Goal: Use online tool/utility: Utilize a website feature to perform a specific function

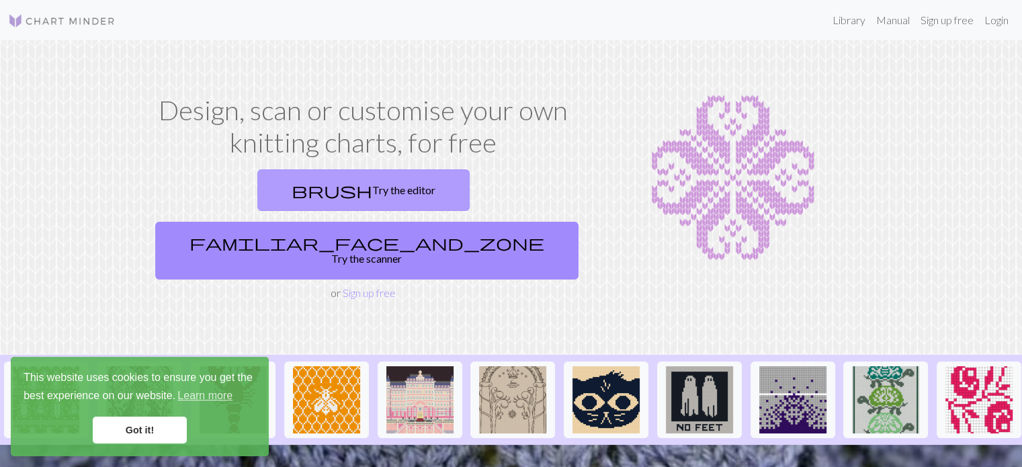
click at [257, 189] on link "brush Try the editor" at bounding box center [363, 190] width 212 height 42
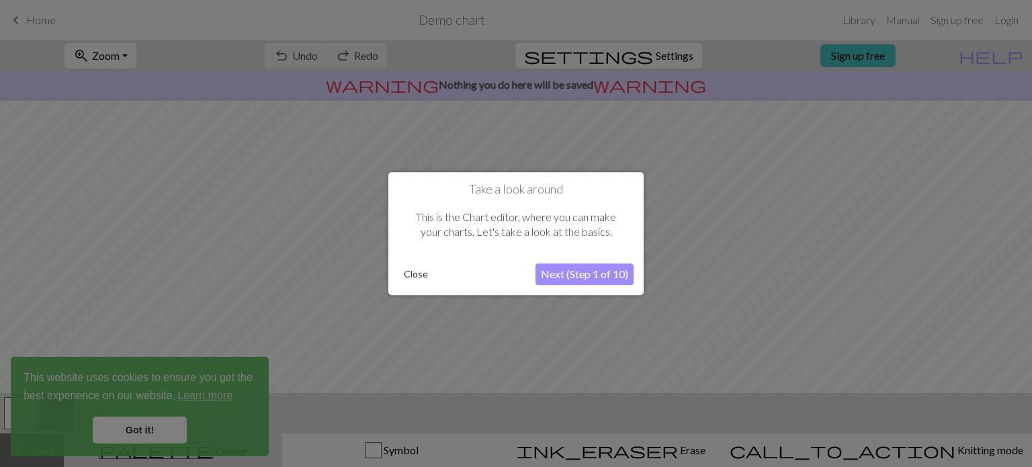
click at [421, 273] on button "Close" at bounding box center [415, 274] width 35 height 20
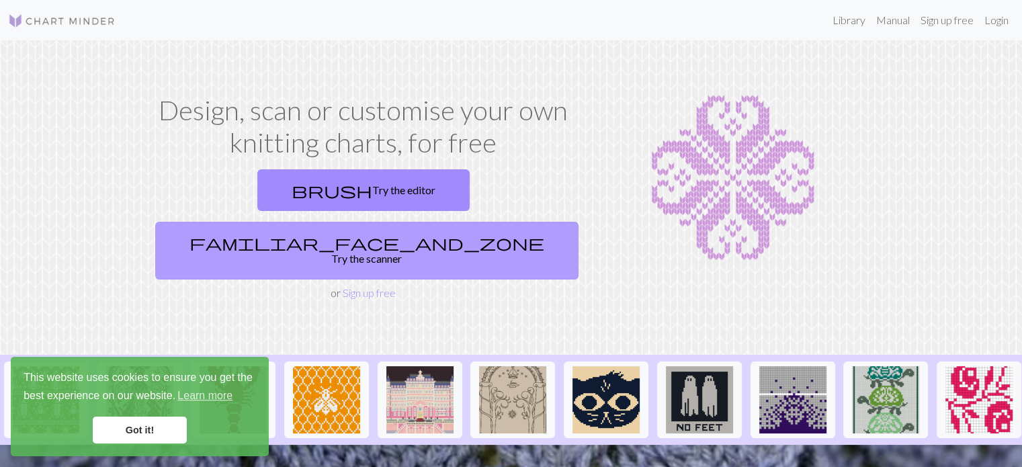
click at [473, 222] on link "familiar_face_and_zone Try the scanner" at bounding box center [366, 251] width 423 height 58
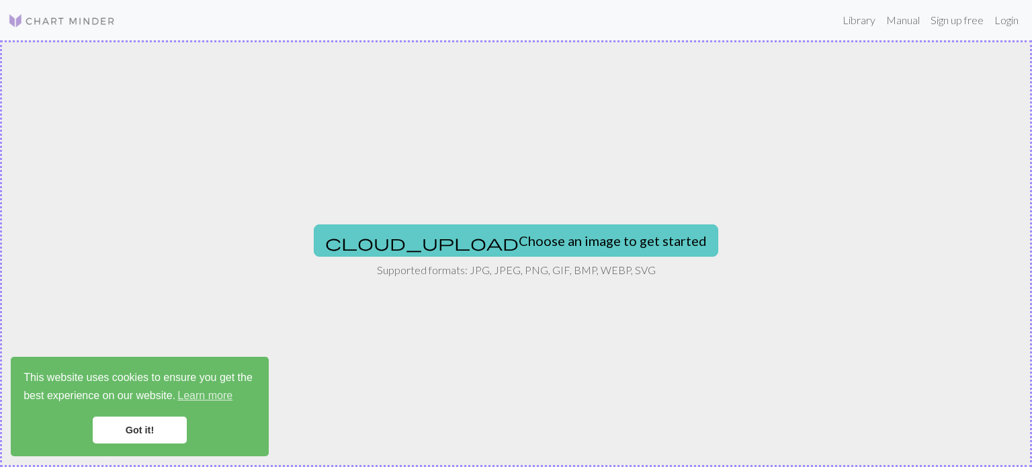
click at [499, 251] on button "cloud_upload Choose an image to get started" at bounding box center [516, 240] width 404 height 32
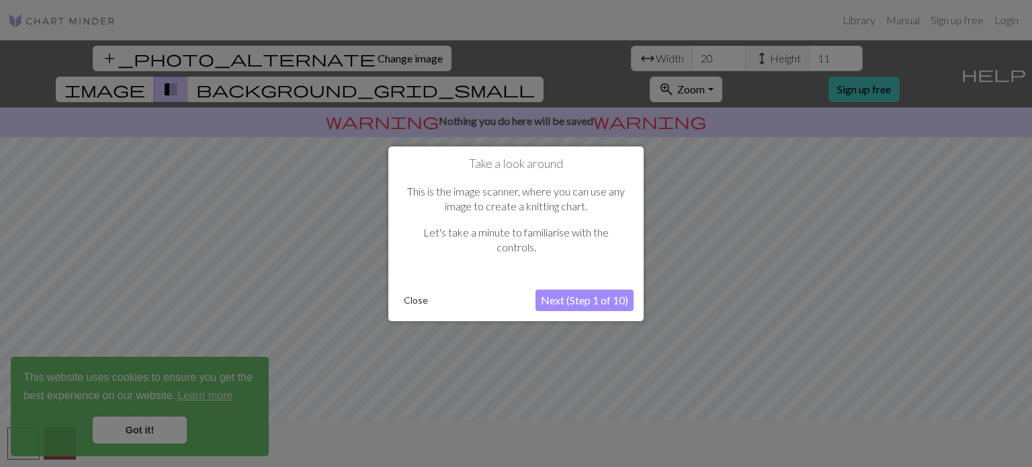
click at [595, 298] on button "Next (Step 1 of 10)" at bounding box center [584, 300] width 98 height 21
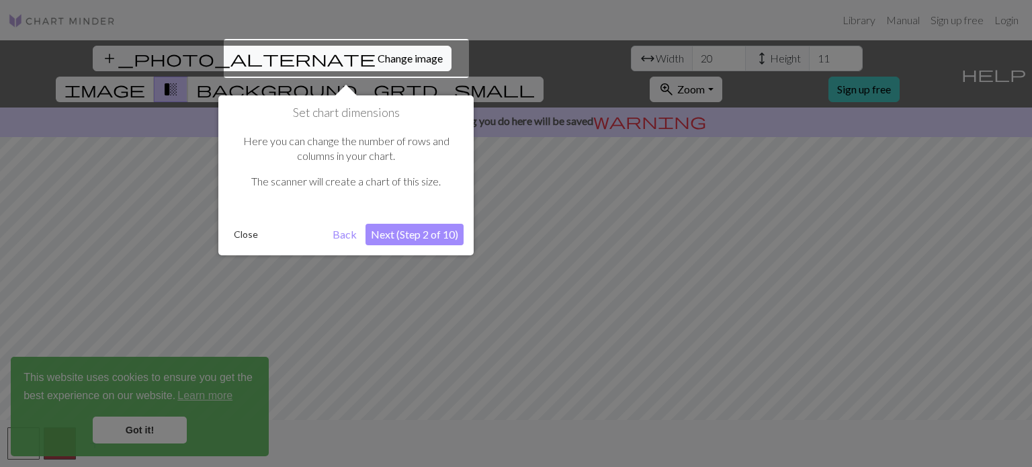
click at [408, 230] on button "Next (Step 2 of 10)" at bounding box center [414, 234] width 98 height 21
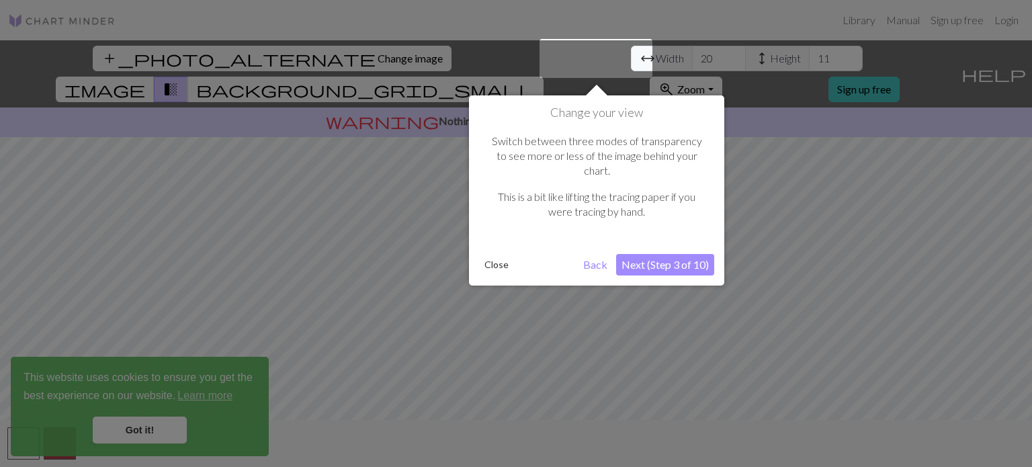
click at [673, 254] on button "Next (Step 3 of 10)" at bounding box center [665, 264] width 98 height 21
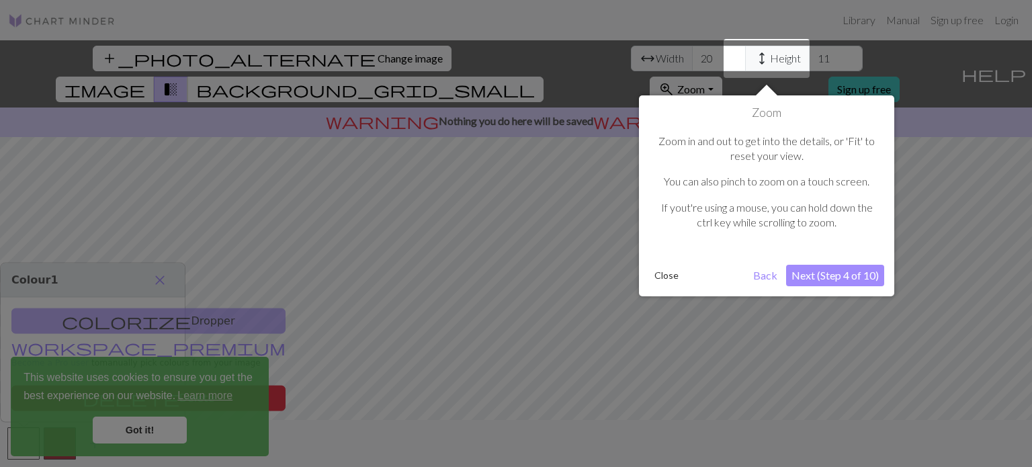
click at [830, 269] on button "Next (Step 4 of 10)" at bounding box center [835, 275] width 98 height 21
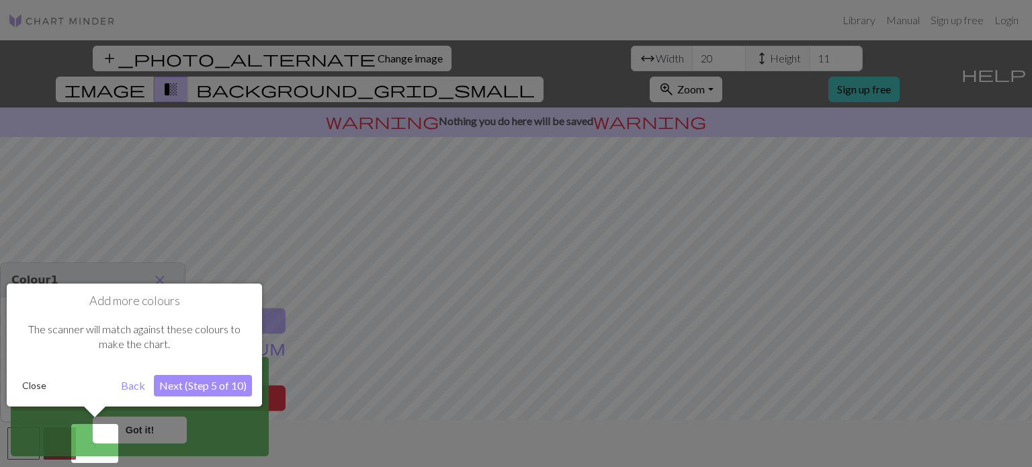
click at [199, 386] on button "Next (Step 5 of 10)" at bounding box center [203, 385] width 98 height 21
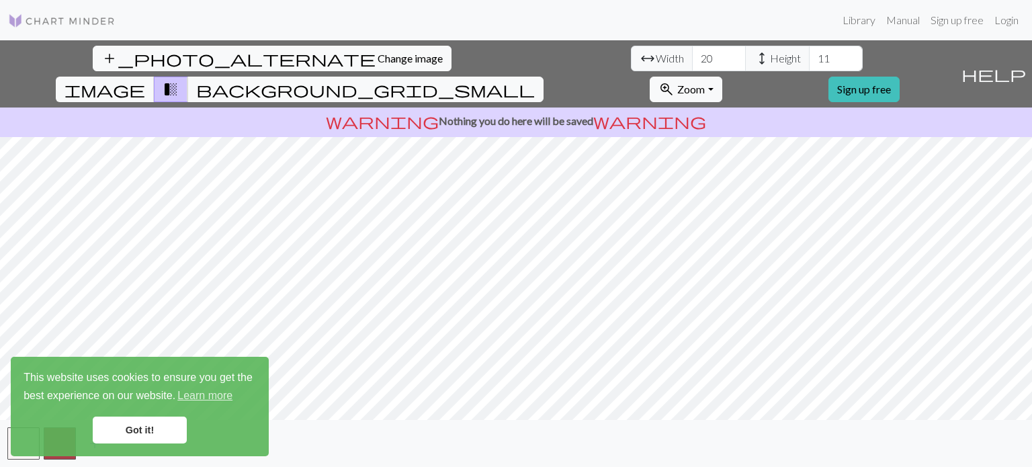
click at [152, 435] on link "Got it!" at bounding box center [140, 430] width 94 height 27
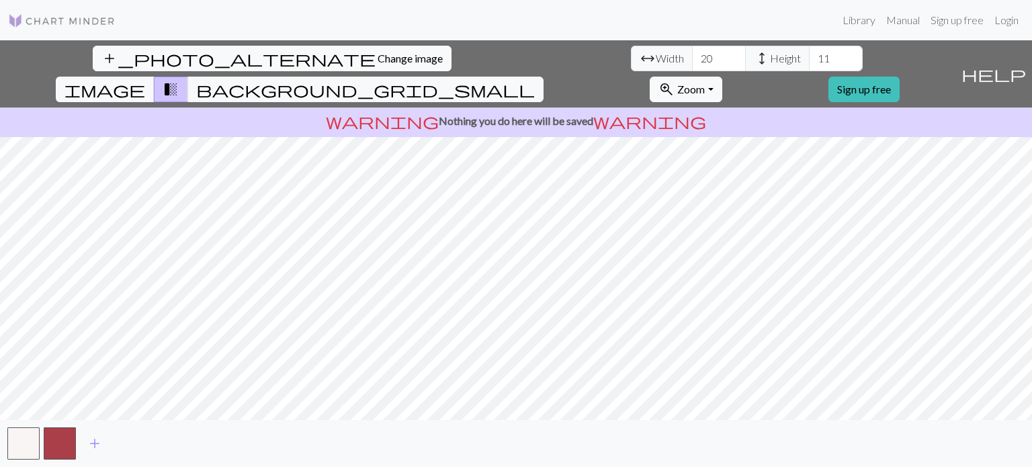
click at [97, 441] on span "add" at bounding box center [95, 443] width 16 height 19
click at [809, 56] on input "12" at bounding box center [836, 59] width 54 height 26
click at [809, 56] on input "13" at bounding box center [836, 59] width 54 height 26
click at [809, 56] on input "14" at bounding box center [836, 59] width 54 height 26
click at [809, 56] on input "15" at bounding box center [836, 59] width 54 height 26
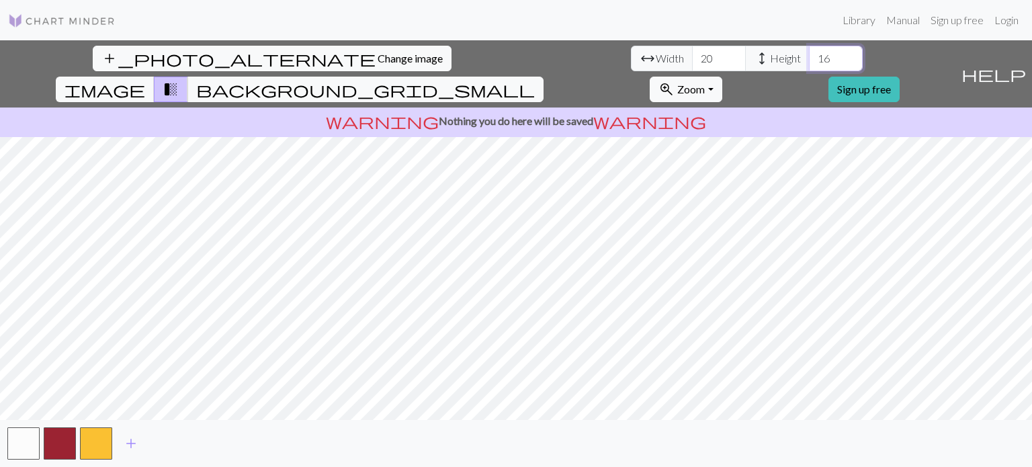
click at [809, 56] on input "16" at bounding box center [836, 59] width 54 height 26
click at [809, 56] on input "17" at bounding box center [836, 59] width 54 height 26
click at [809, 56] on input "18" at bounding box center [836, 59] width 54 height 26
click at [809, 56] on input "19" at bounding box center [836, 59] width 54 height 26
click at [809, 56] on input "20" at bounding box center [836, 59] width 54 height 26
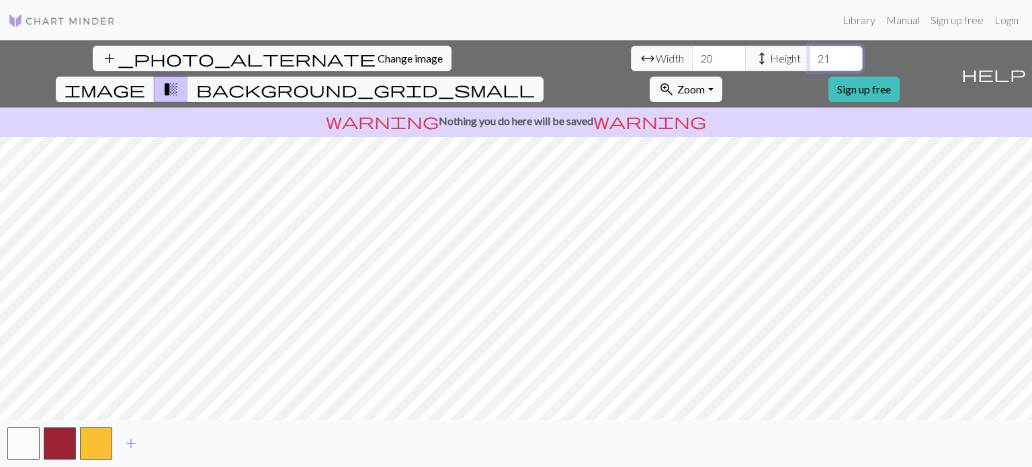
click at [809, 56] on input "21" at bounding box center [836, 59] width 54 height 26
click at [809, 56] on input "22" at bounding box center [836, 59] width 54 height 26
type input "23"
click at [809, 56] on input "23" at bounding box center [836, 59] width 54 height 26
click at [692, 53] on input "21" at bounding box center [719, 59] width 54 height 26
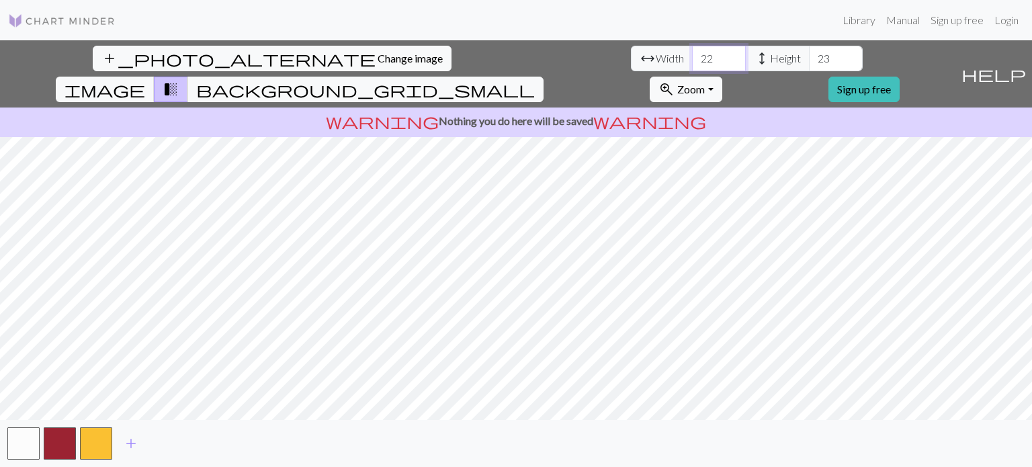
click at [692, 53] on input "22" at bounding box center [719, 59] width 54 height 26
click at [692, 53] on input "23" at bounding box center [719, 59] width 54 height 26
click at [692, 53] on input "24" at bounding box center [719, 59] width 54 height 26
click at [692, 53] on input "25" at bounding box center [719, 59] width 54 height 26
click at [692, 53] on input "26" at bounding box center [719, 59] width 54 height 26
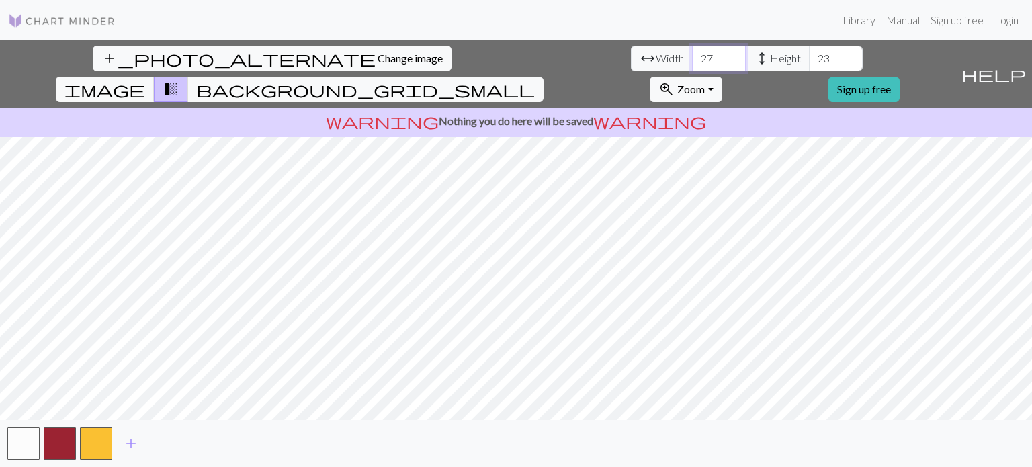
click at [692, 53] on input "27" at bounding box center [719, 59] width 54 height 26
click at [692, 53] on input "28" at bounding box center [719, 59] width 54 height 26
click at [692, 53] on input "29" at bounding box center [719, 59] width 54 height 26
click at [692, 53] on input "30" at bounding box center [719, 59] width 54 height 26
click at [722, 77] on button "zoom_in Zoom Zoom" at bounding box center [686, 90] width 72 height 26
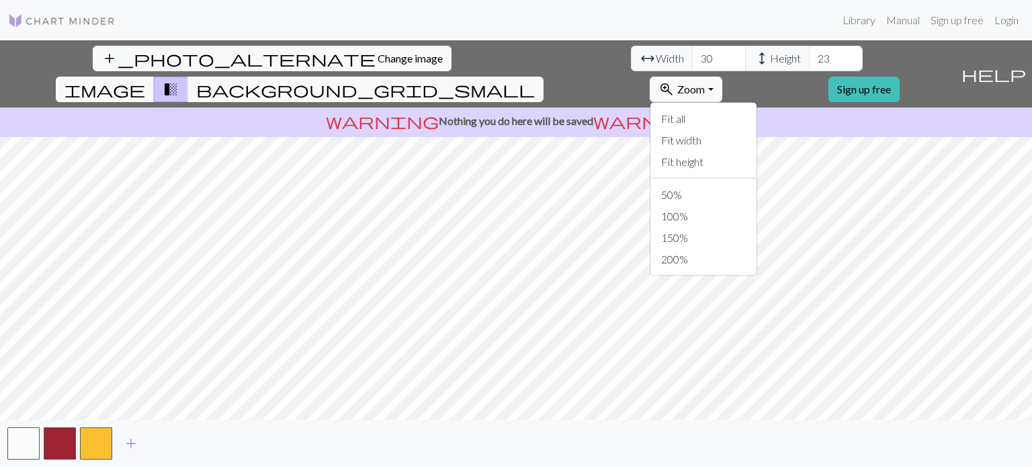
click at [722, 77] on button "zoom_in Zoom Zoom" at bounding box center [686, 90] width 72 height 26
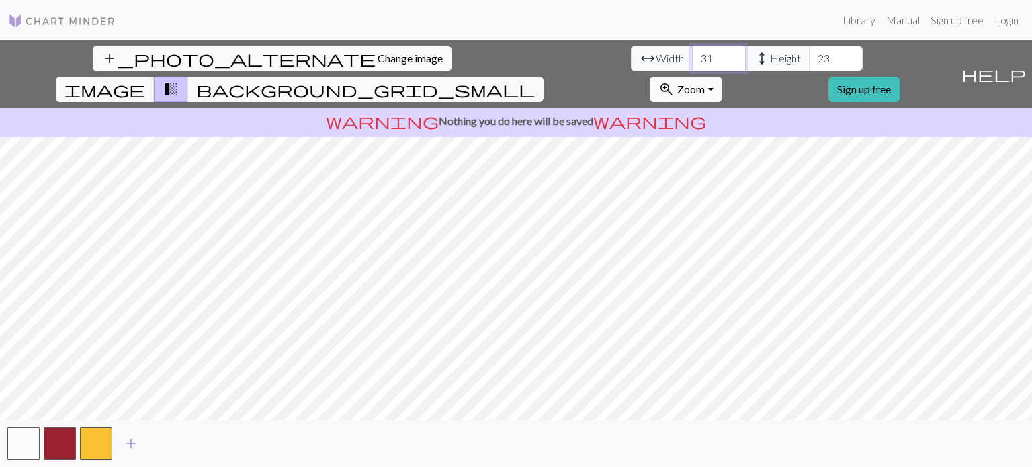
click at [692, 54] on input "31" at bounding box center [719, 59] width 54 height 26
click at [692, 54] on input "32" at bounding box center [719, 59] width 54 height 26
click at [692, 54] on input "33" at bounding box center [719, 59] width 54 height 26
click at [692, 54] on input "34" at bounding box center [719, 59] width 54 height 26
type input "35"
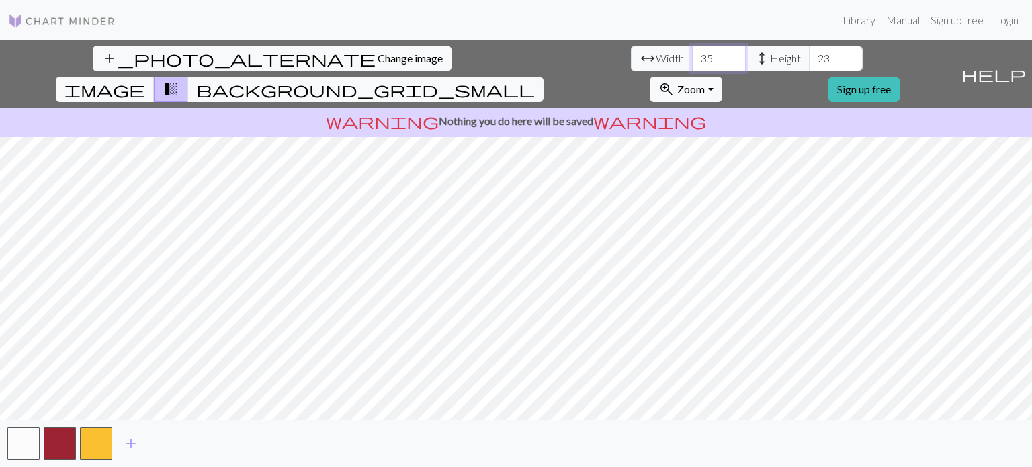
click at [692, 54] on input "35" at bounding box center [719, 59] width 54 height 26
click at [809, 52] on input "24" at bounding box center [836, 59] width 54 height 26
click at [809, 52] on input "25" at bounding box center [836, 59] width 54 height 26
click at [809, 52] on input "26" at bounding box center [836, 59] width 54 height 26
click at [809, 52] on input "27" at bounding box center [836, 59] width 54 height 26
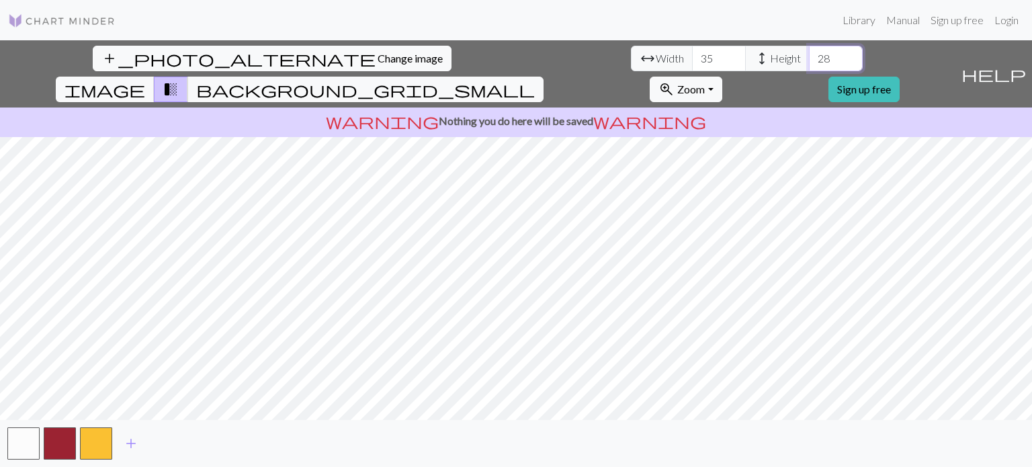
click at [809, 52] on input "28" at bounding box center [836, 59] width 54 height 26
click at [809, 52] on input "29" at bounding box center [836, 59] width 54 height 26
click at [809, 52] on input "30" at bounding box center [836, 59] width 54 height 26
click at [809, 52] on input "31" at bounding box center [836, 59] width 54 height 26
click at [809, 52] on input "32" at bounding box center [836, 59] width 54 height 26
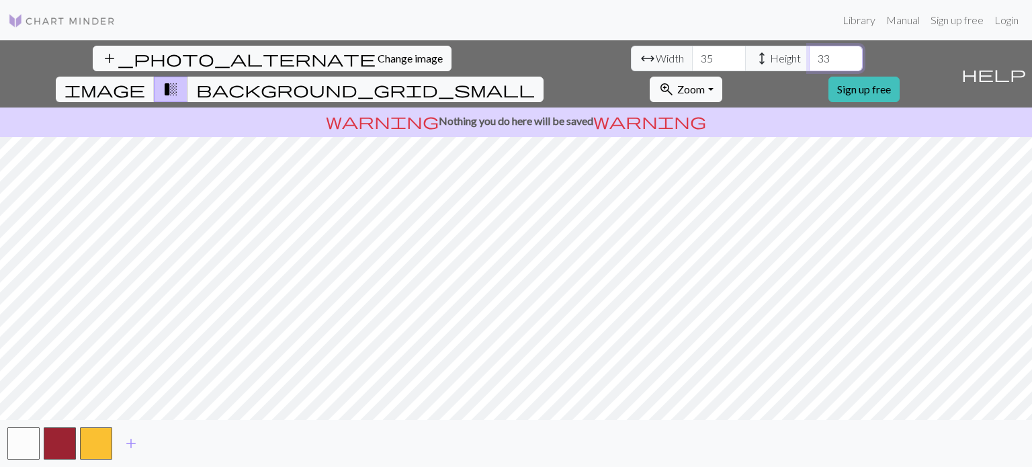
click at [809, 52] on input "33" at bounding box center [836, 59] width 54 height 26
click at [809, 52] on input "34" at bounding box center [836, 59] width 54 height 26
click at [809, 52] on input "35" at bounding box center [836, 59] width 54 height 26
click at [809, 52] on input "36" at bounding box center [836, 59] width 54 height 26
click at [809, 52] on input "37" at bounding box center [836, 59] width 54 height 26
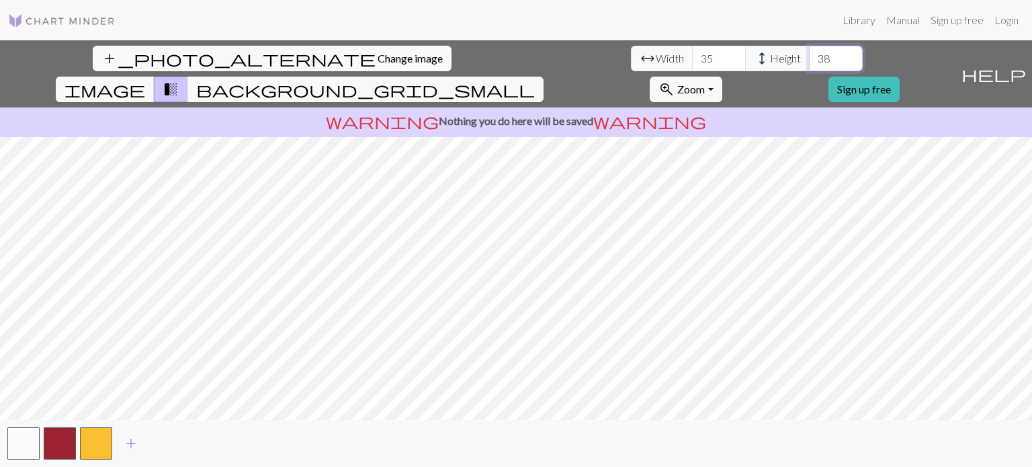
click at [809, 52] on input "38" at bounding box center [836, 59] width 54 height 26
click at [809, 52] on input "39" at bounding box center [836, 59] width 54 height 26
click at [809, 52] on input "40" at bounding box center [836, 59] width 54 height 26
click at [809, 52] on input "41" at bounding box center [836, 59] width 54 height 26
click at [809, 52] on input "42" at bounding box center [836, 59] width 54 height 26
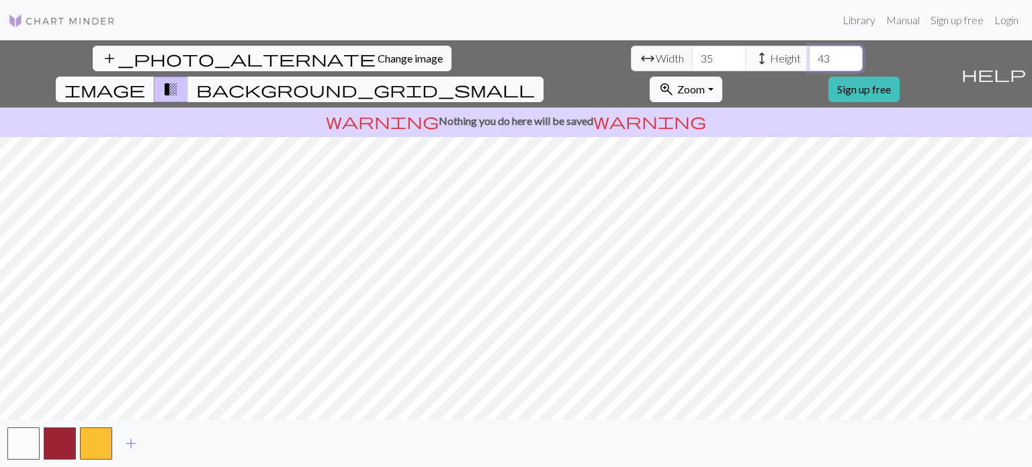
click at [809, 52] on input "43" at bounding box center [836, 59] width 54 height 26
click at [809, 52] on input "44" at bounding box center [836, 59] width 54 height 26
click at [809, 52] on input "45" at bounding box center [836, 59] width 54 height 26
click at [809, 52] on input "46" at bounding box center [836, 59] width 54 height 26
click at [809, 52] on input "47" at bounding box center [836, 59] width 54 height 26
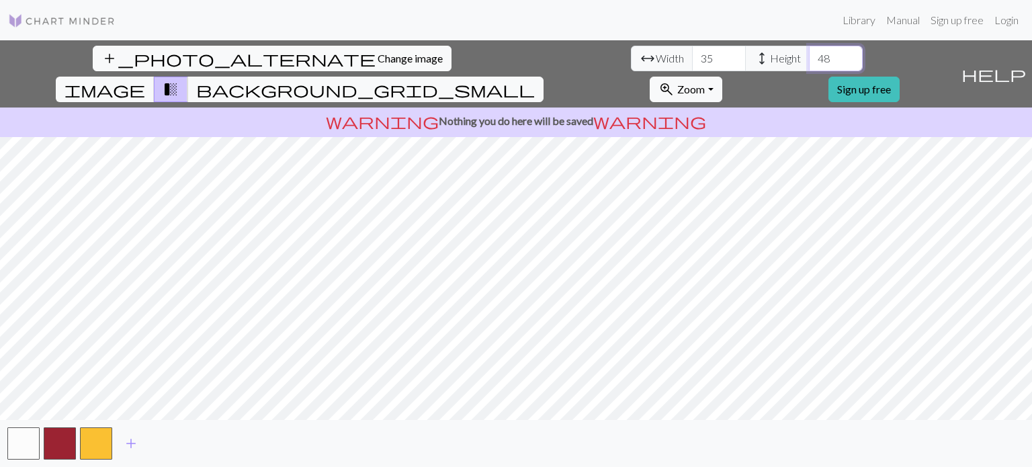
type input "48"
click at [809, 52] on input "48" at bounding box center [836, 59] width 54 height 26
